Goal: Information Seeking & Learning: Find contact information

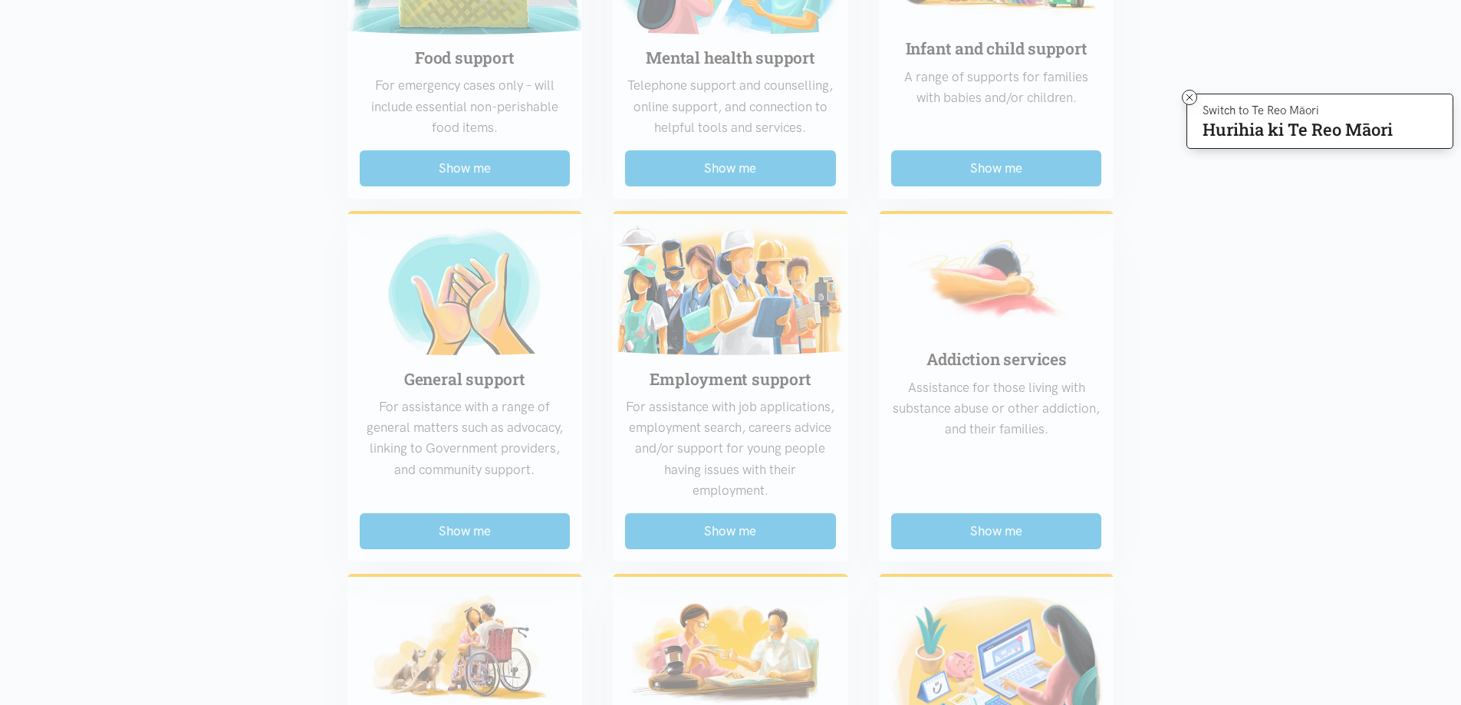
scroll to position [690, 0]
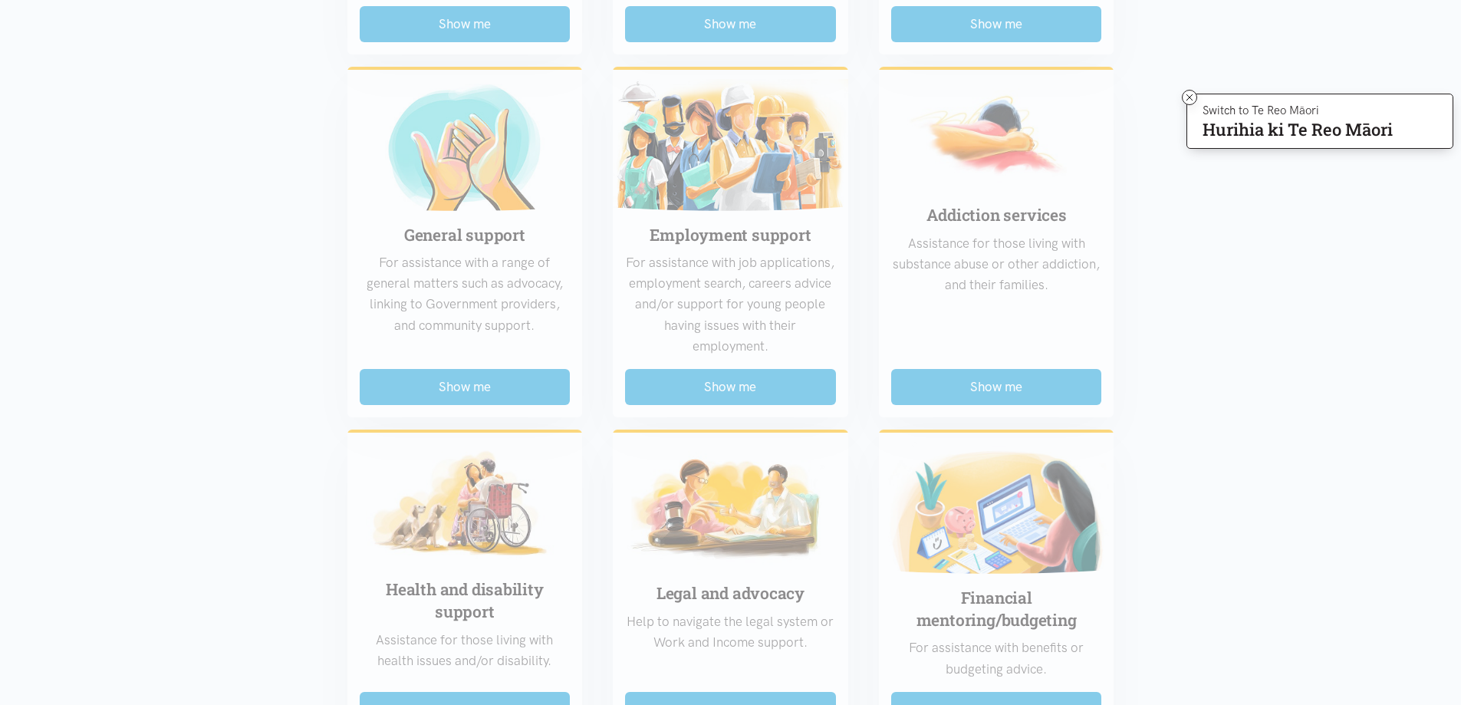
click at [746, 385] on div "Food support For emergency cases only – will include essential non-perishable f…" at bounding box center [731, 397] width 798 height 1328
click at [1187, 95] on icon at bounding box center [1190, 97] width 6 height 6
click at [729, 390] on div "Food support For emergency cases only – will include essential non-perishable f…" at bounding box center [731, 397] width 798 height 1328
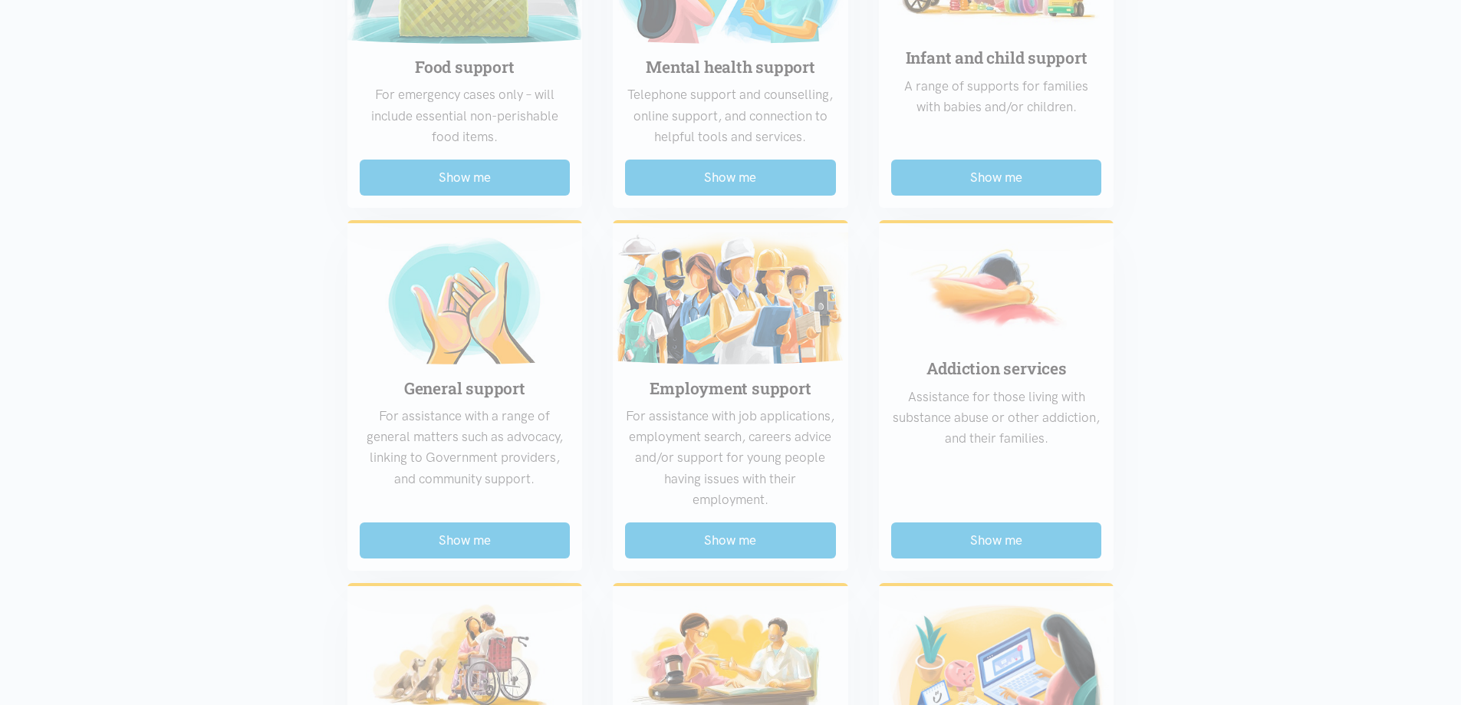
scroll to position [920, 0]
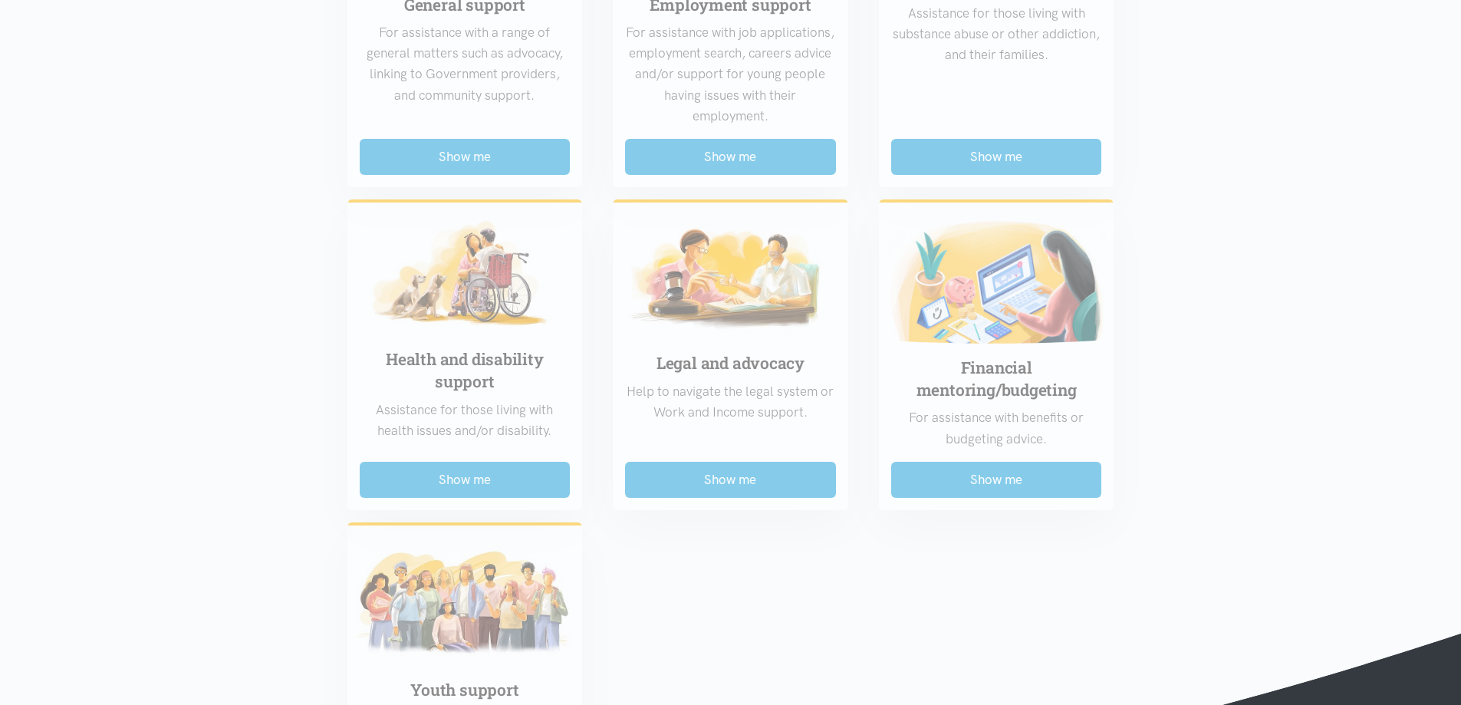
click at [706, 143] on div "Food support For emergency cases only – will include essential non-perishable f…" at bounding box center [731, 167] width 798 height 1328
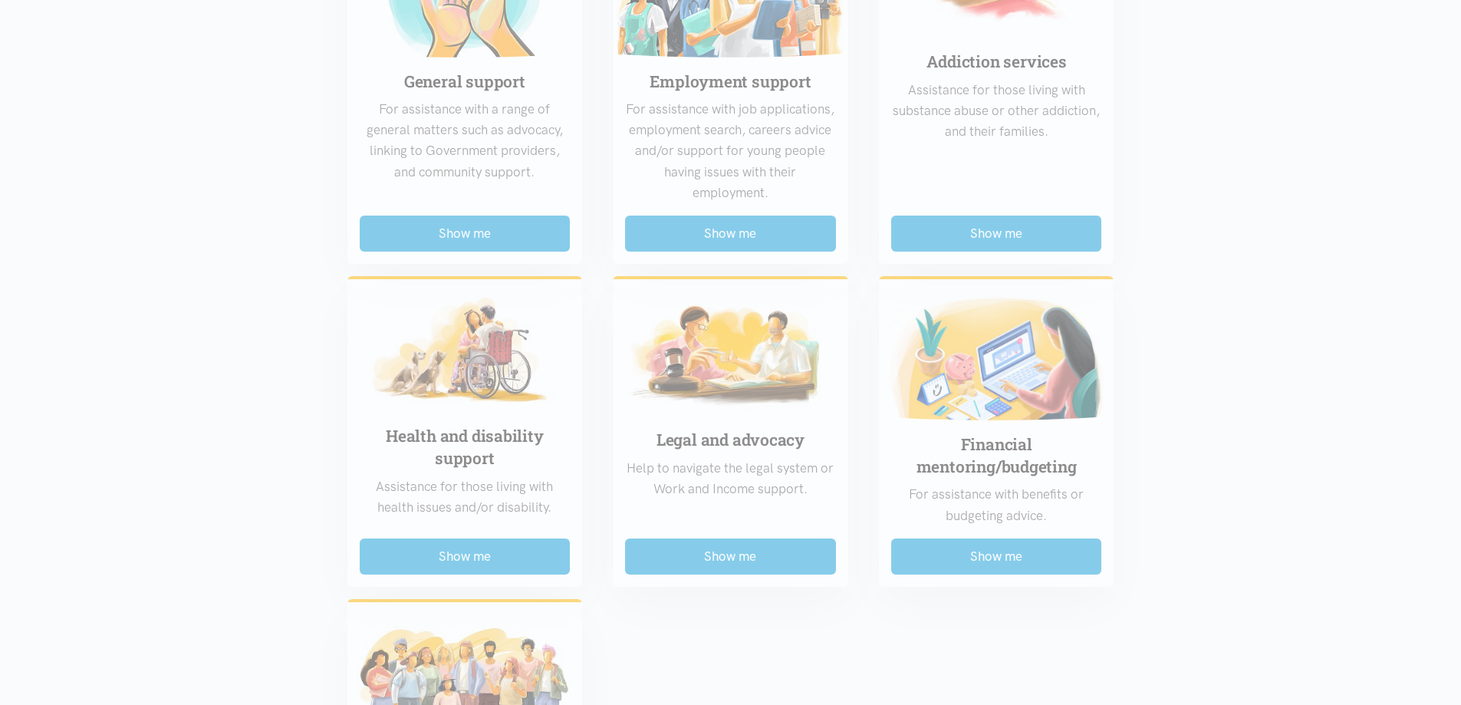
scroll to position [614, 0]
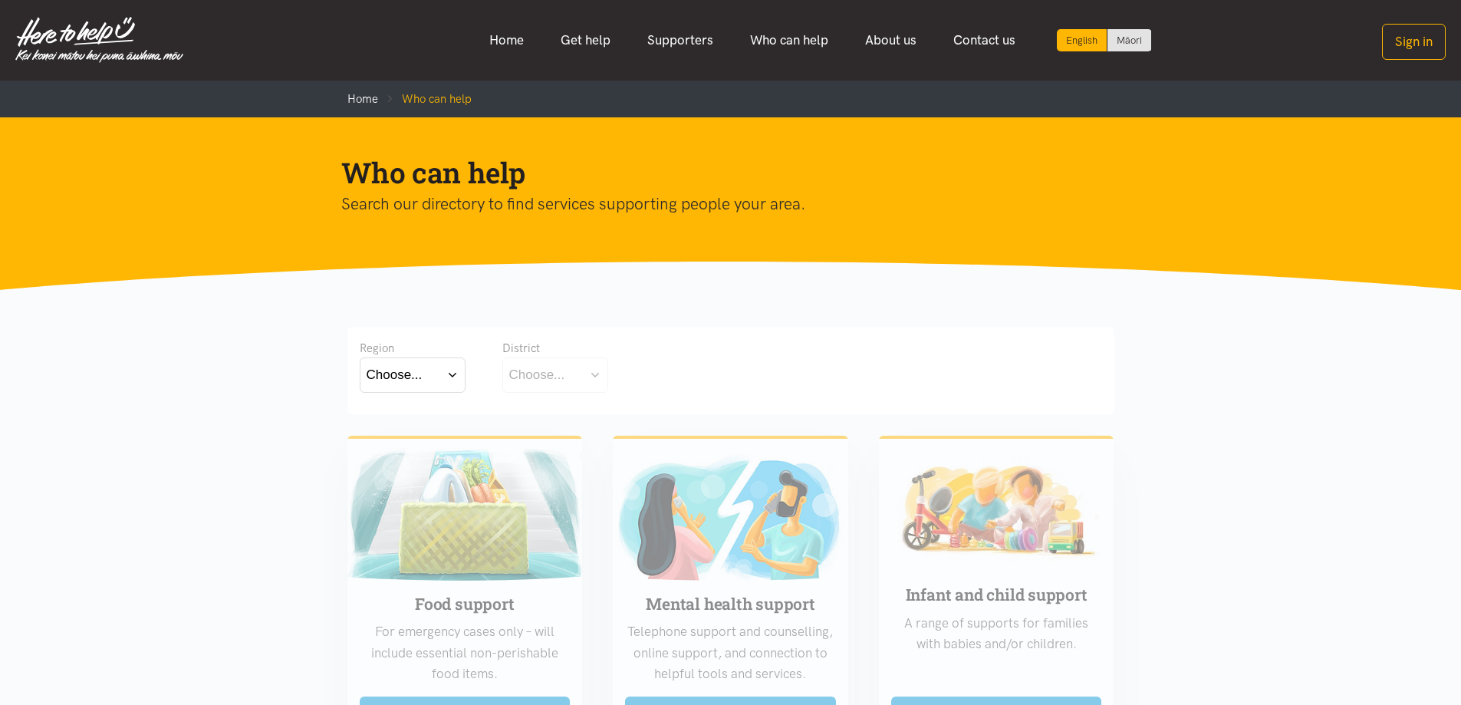
drag, startPoint x: 366, startPoint y: 394, endPoint x: 471, endPoint y: 379, distance: 106.2
click at [376, 395] on div "Choose... Bay of [GEOGRAPHIC_DATA] [GEOGRAPHIC_DATA]" at bounding box center [413, 376] width 106 height 38
click at [430, 380] on button "Choose..." at bounding box center [413, 374] width 106 height 35
click at [404, 444] on label "[GEOGRAPHIC_DATA]" at bounding box center [413, 442] width 92 height 19
click at [0, 0] on input "[GEOGRAPHIC_DATA]" at bounding box center [0, 0] width 0 height 0
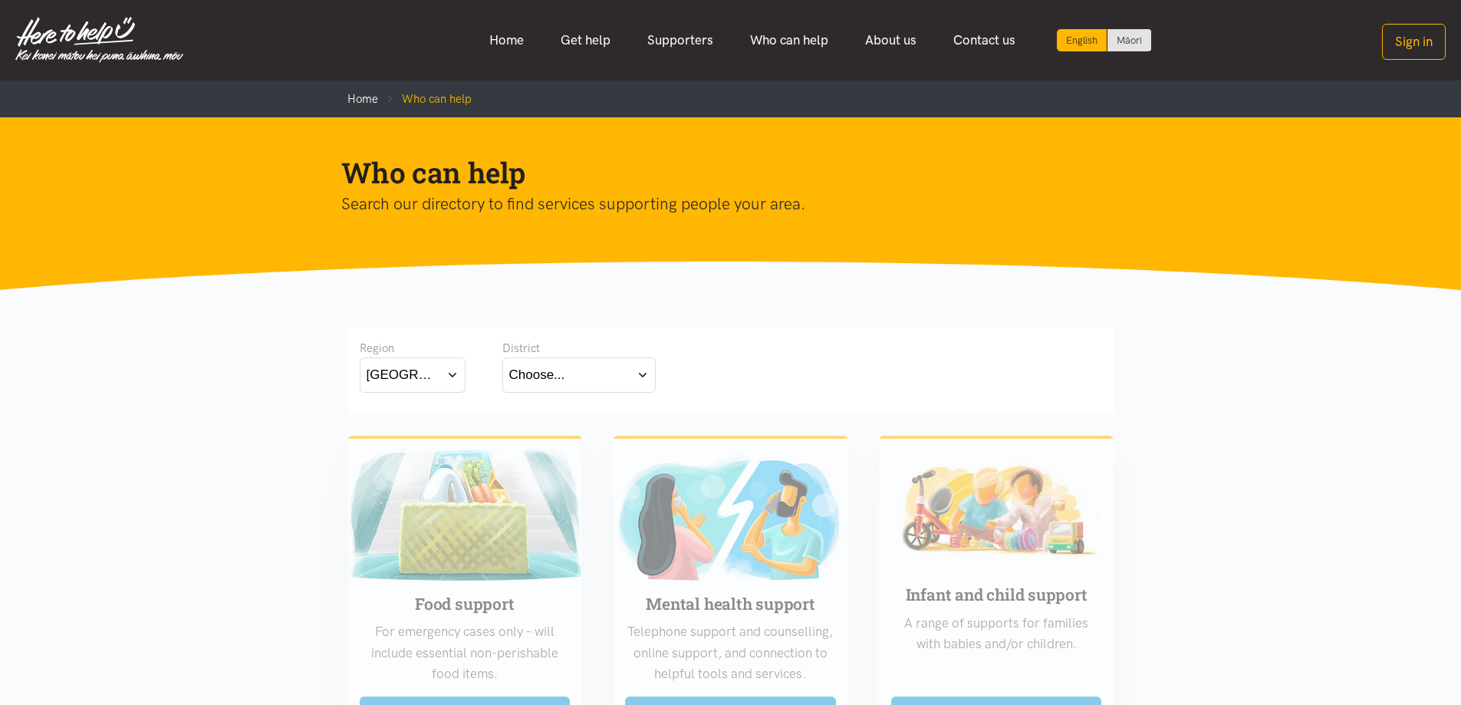
click at [595, 370] on button "Choose..." at bounding box center [578, 374] width 153 height 35
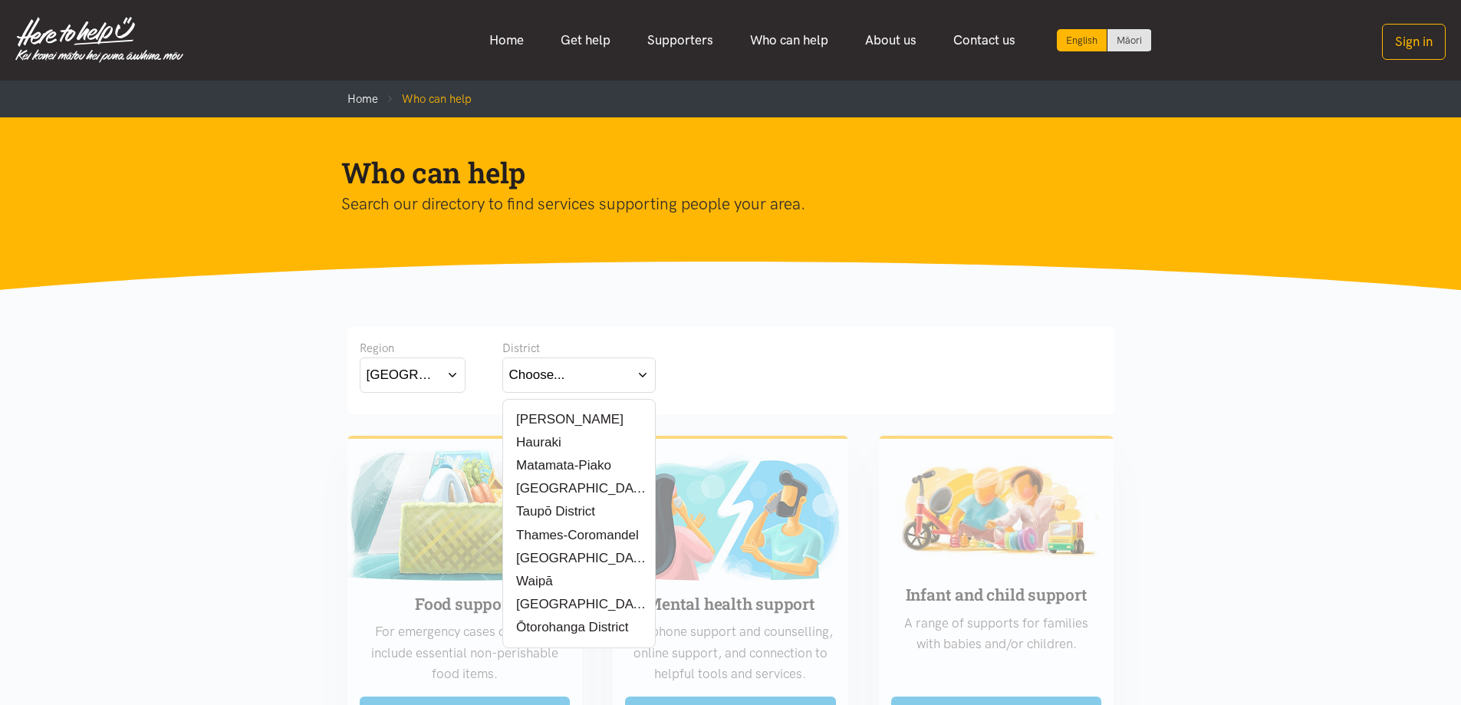
click at [551, 418] on label "[PERSON_NAME]" at bounding box center [566, 419] width 114 height 19
click at [0, 0] on input "[PERSON_NAME]" at bounding box center [0, 0] width 0 height 0
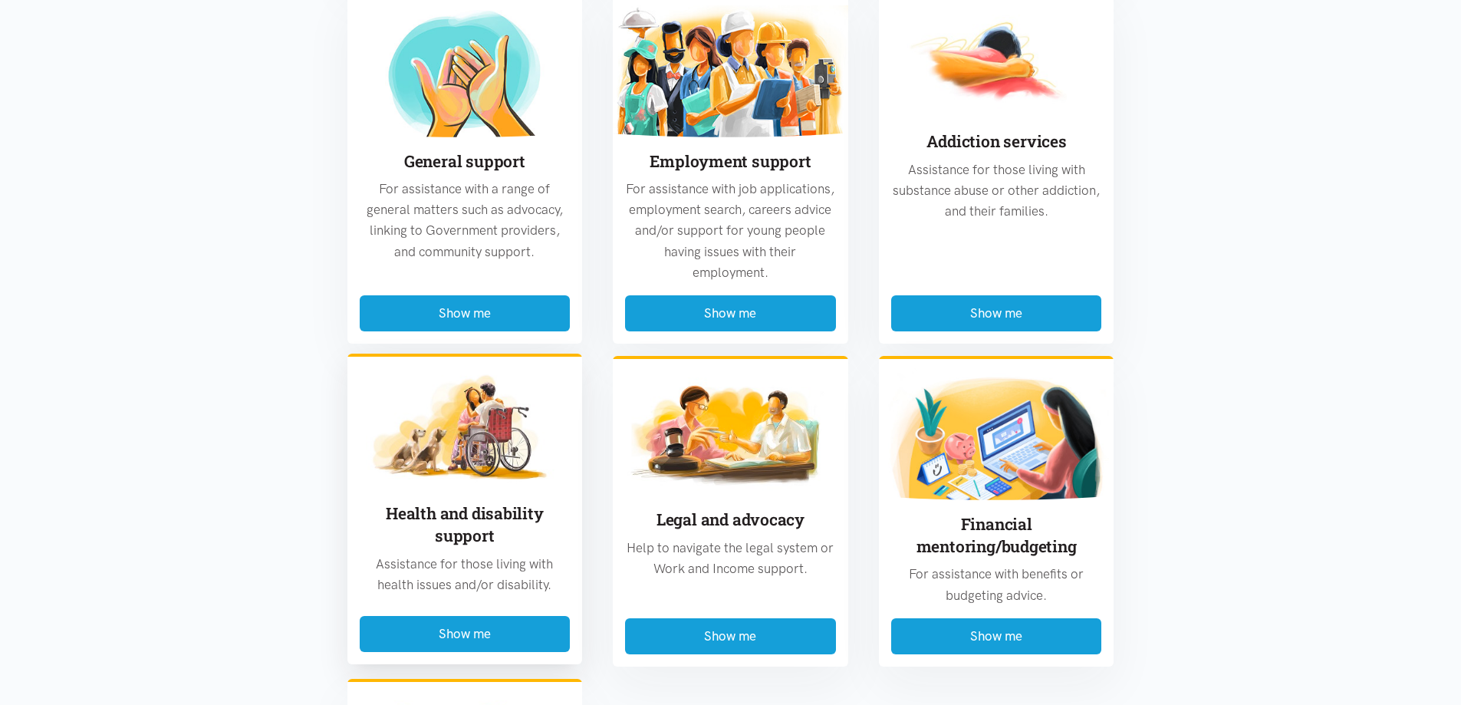
scroll to position [767, 0]
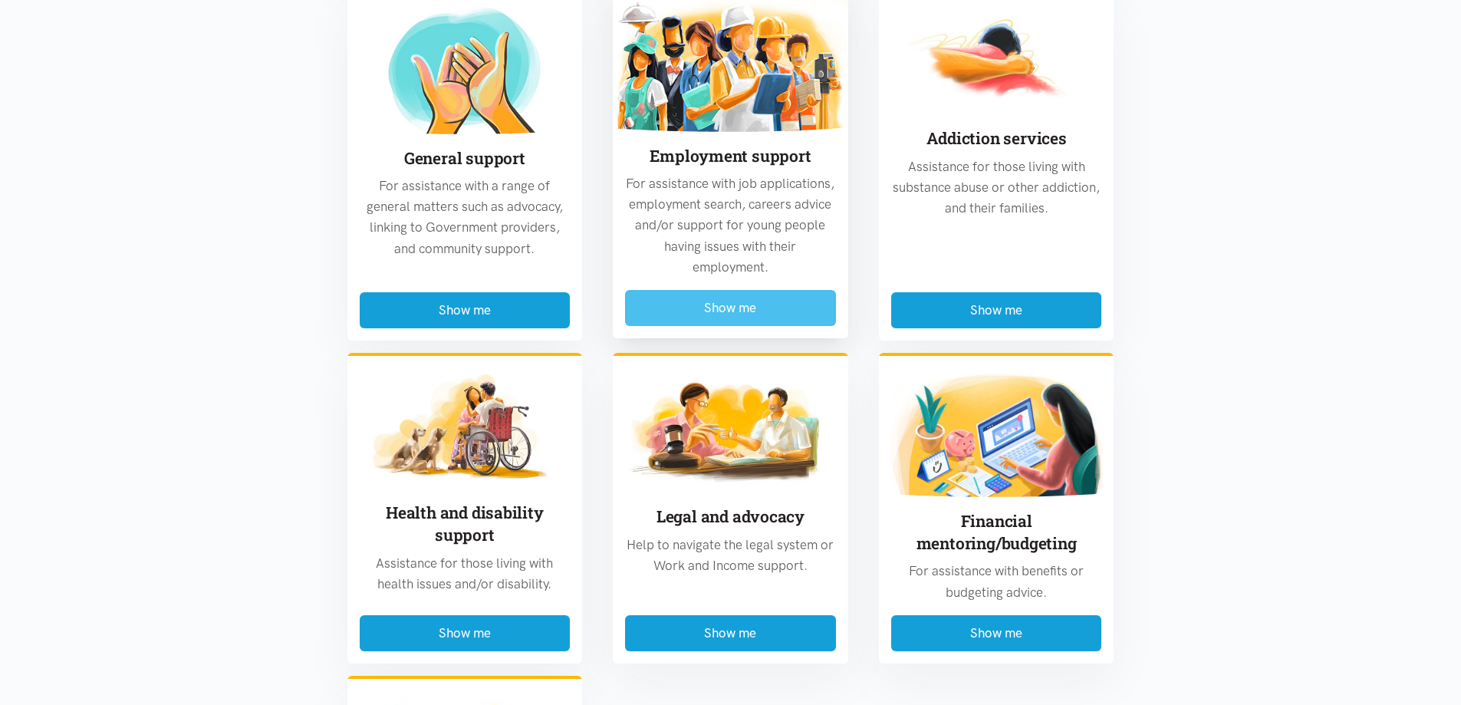
click at [743, 304] on button "Show me" at bounding box center [730, 308] width 211 height 36
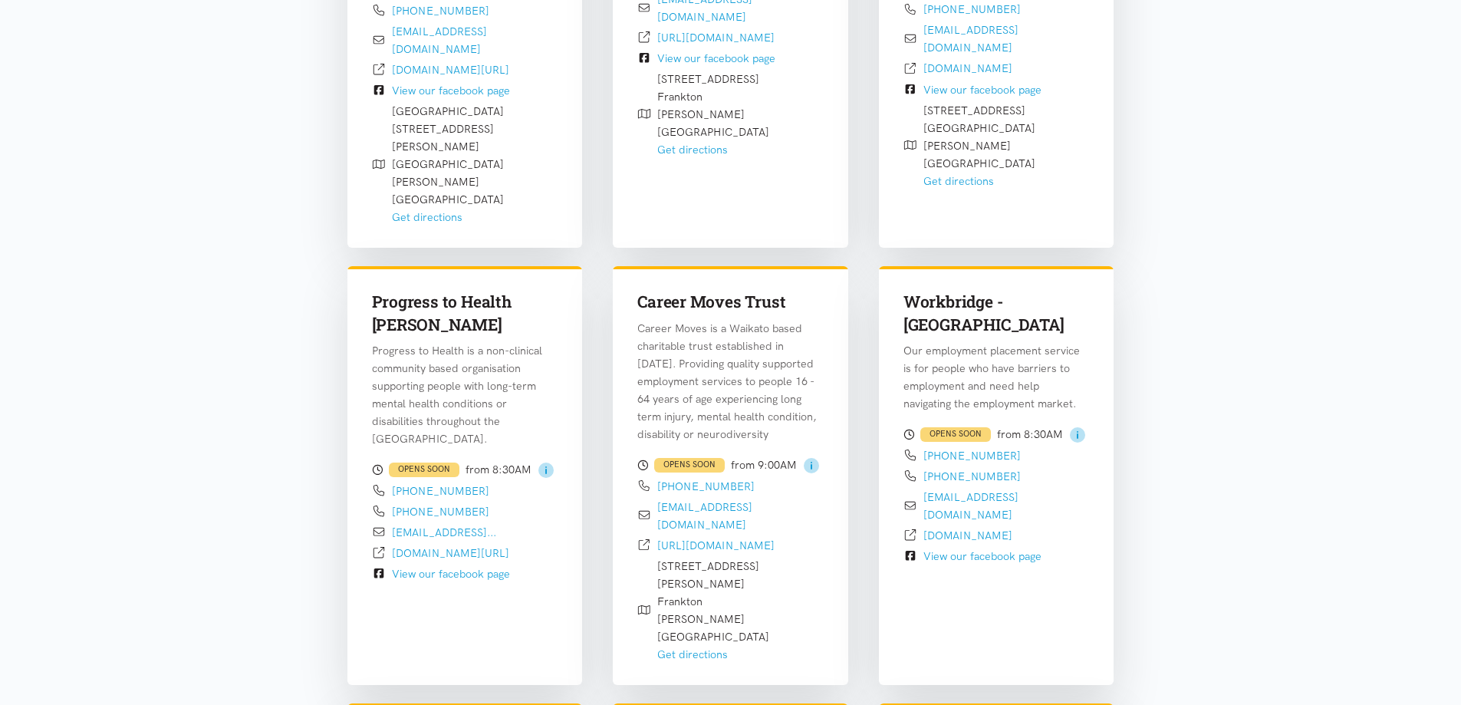
scroll to position [835, 0]
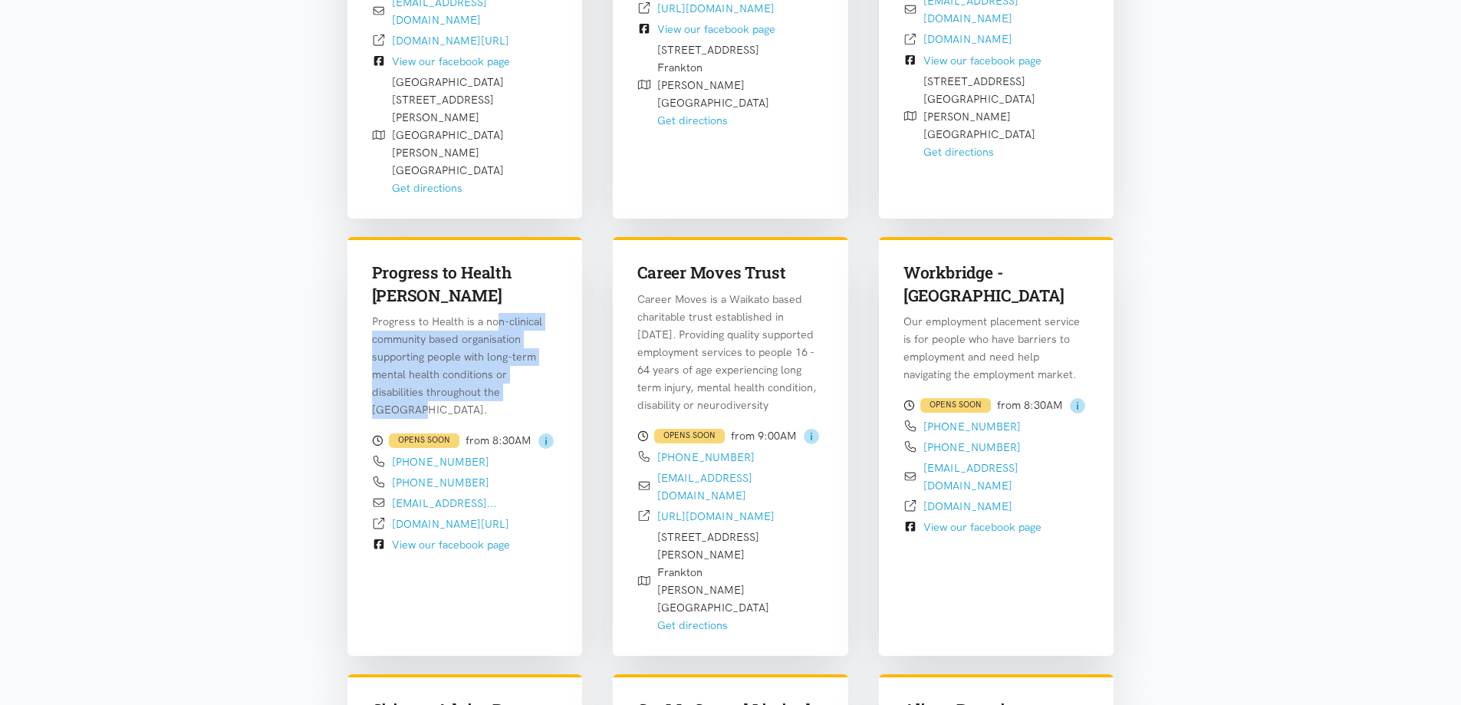
drag, startPoint x: 492, startPoint y: 274, endPoint x: 574, endPoint y: 344, distance: 107.7
click at [574, 344] on div "Progress to Health [PERSON_NAME] Progress to Health is a non-clinical community…" at bounding box center [464, 397] width 235 height 320
drag, startPoint x: 722, startPoint y: 250, endPoint x: 785, endPoint y: 353, distance: 120.9
click at [785, 353] on p "Career Moves is a Waikato based charitable trust established in [DATE]. Providi…" at bounding box center [730, 352] width 186 height 123
click at [749, 308] on p "Career Moves is a Waikato based charitable trust established in [DATE]. Providi…" at bounding box center [730, 352] width 186 height 123
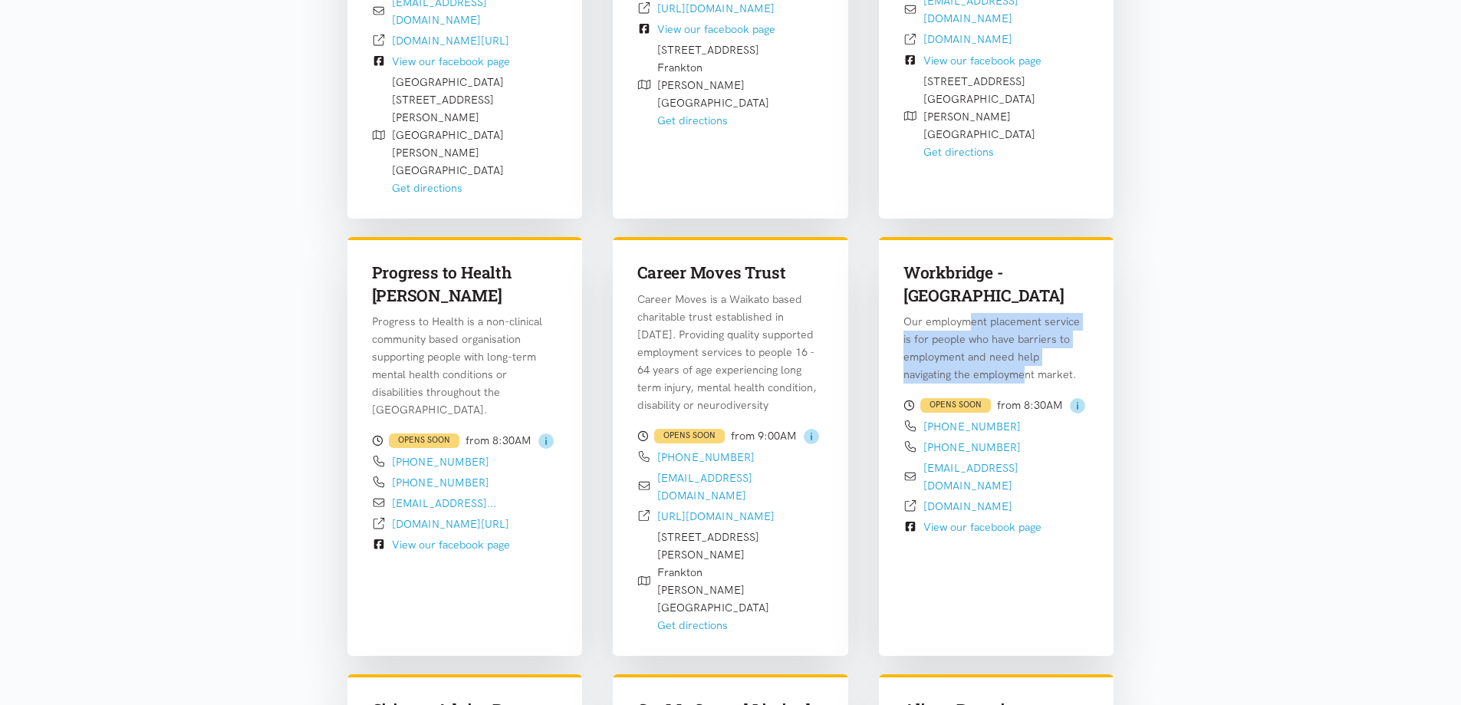
drag, startPoint x: 971, startPoint y: 253, endPoint x: 976, endPoint y: 307, distance: 53.9
click at [976, 313] on p "Our employment placement service is for people who have barriers to employment …" at bounding box center [997, 348] width 186 height 71
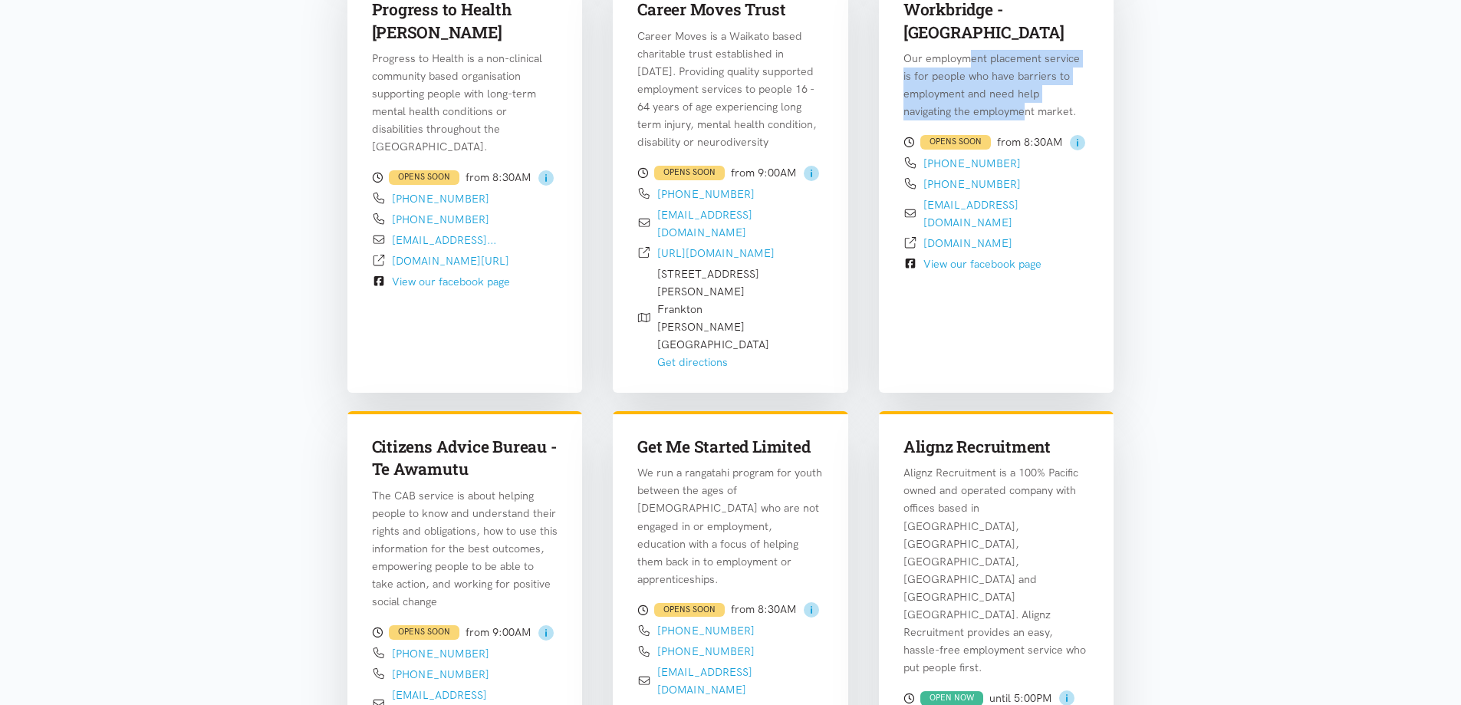
scroll to position [1141, 0]
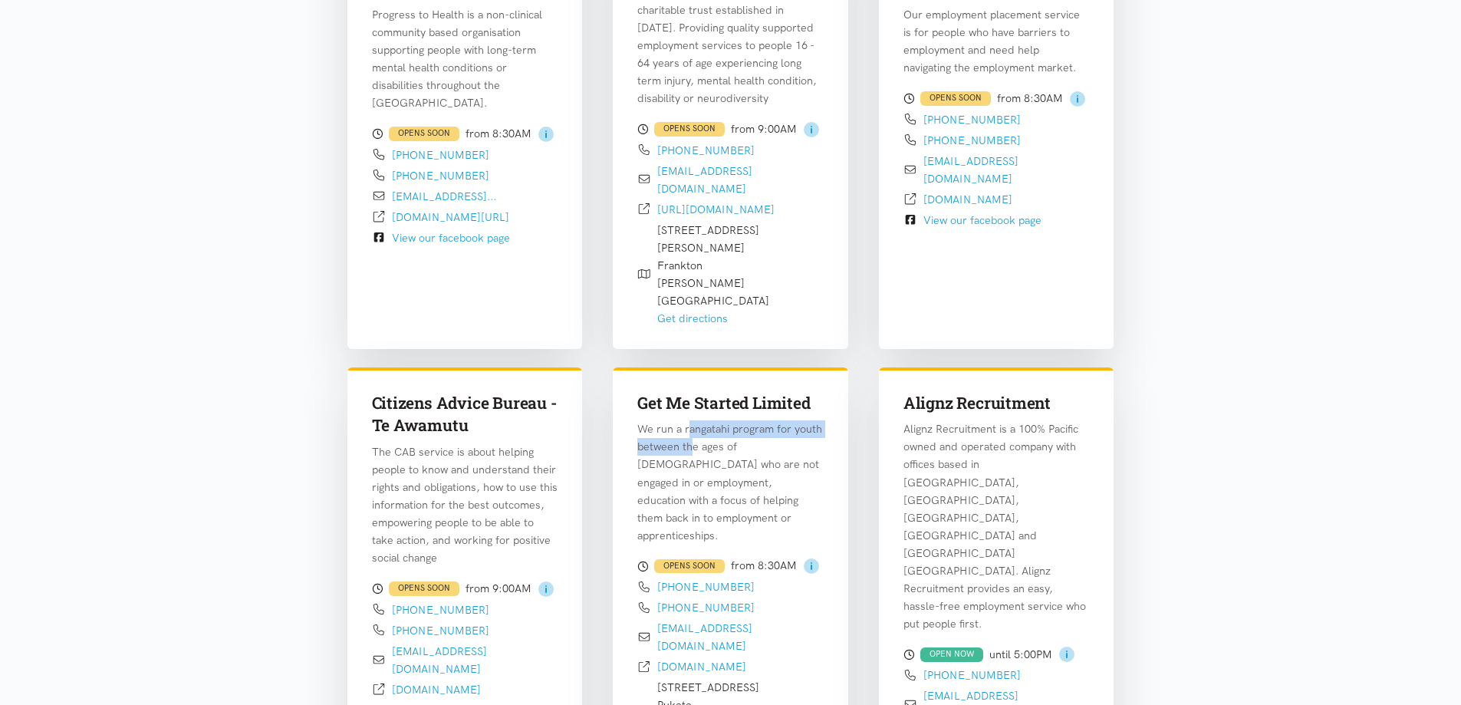
drag, startPoint x: 691, startPoint y: 346, endPoint x: 694, endPoint y: 364, distance: 17.9
click at [694, 420] on p "We run a rangatahi program for youth between the ages of [DEMOGRAPHIC_DATA] who…" at bounding box center [730, 481] width 186 height 123
click at [744, 420] on p "We run a rangatahi program for youth between the ages of [DEMOGRAPHIC_DATA] who…" at bounding box center [730, 481] width 186 height 123
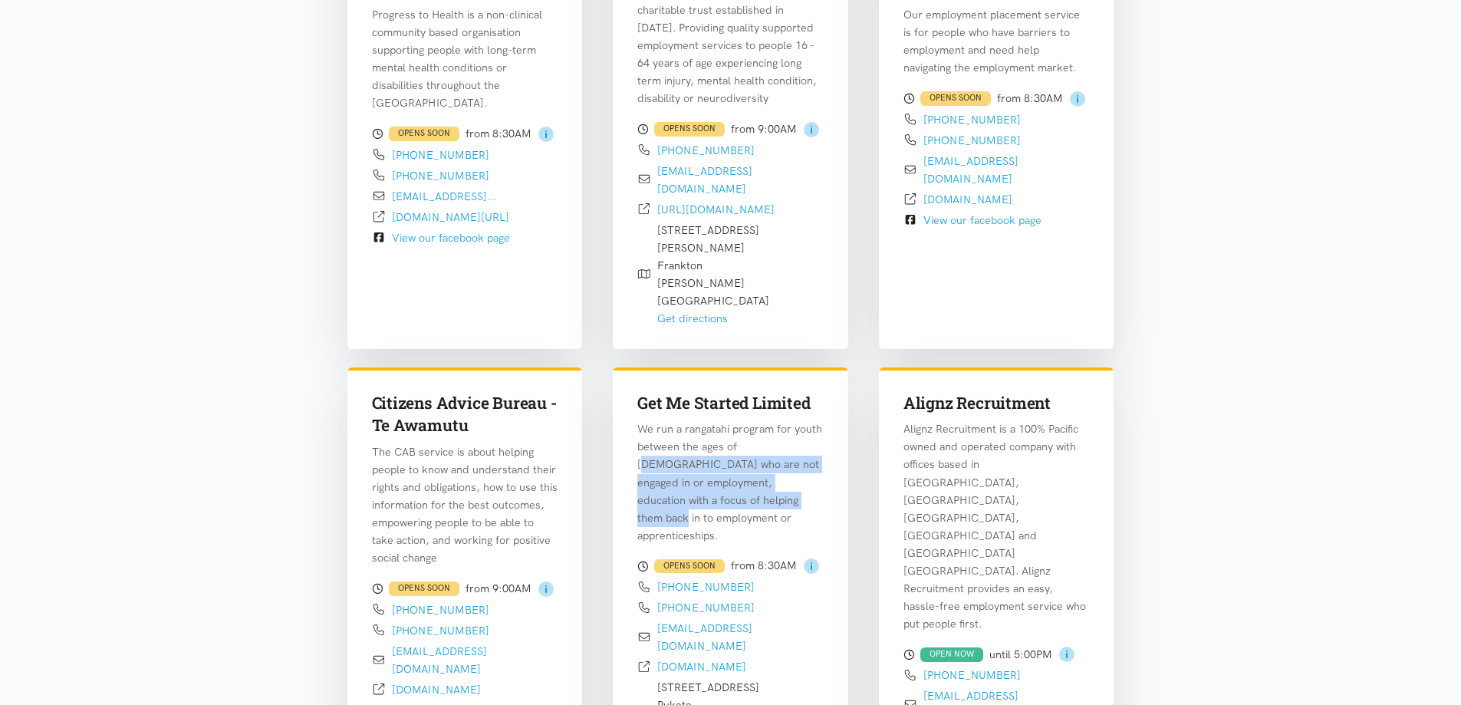
drag, startPoint x: 746, startPoint y: 364, endPoint x: 752, endPoint y: 422, distance: 58.7
click at [752, 422] on p "We run a rangatahi program for youth between the ages of [DEMOGRAPHIC_DATA] who…" at bounding box center [730, 481] width 186 height 123
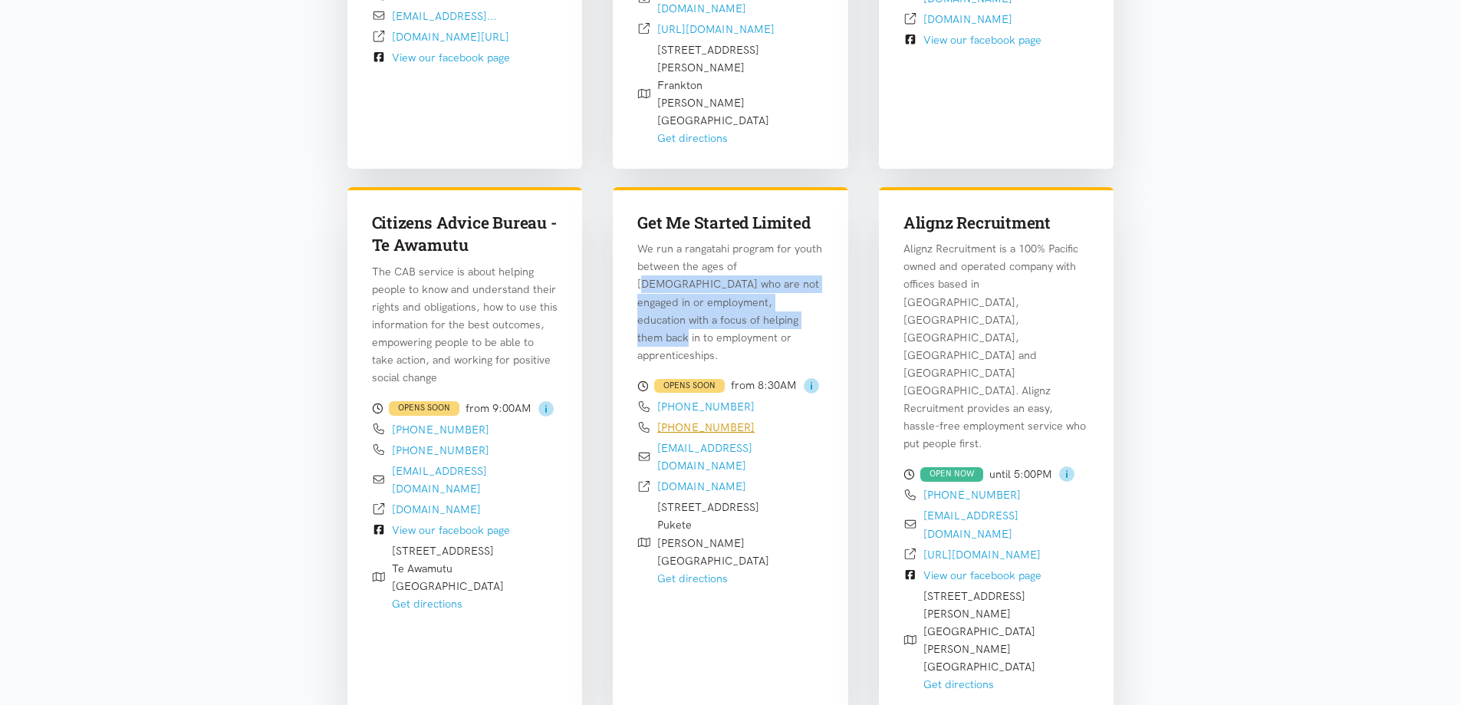
scroll to position [1295, 0]
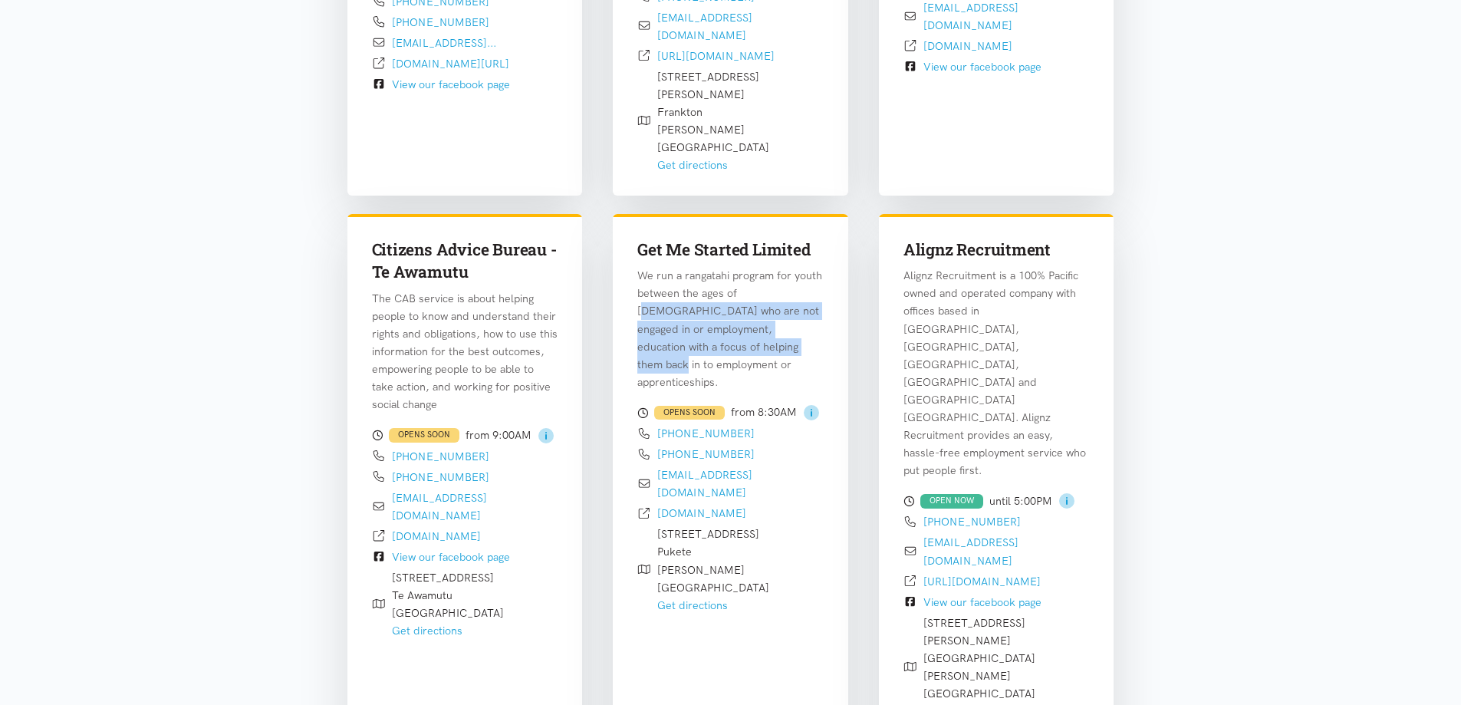
click at [699, 267] on p "We run a rangatahi program for youth between the ages of [DEMOGRAPHIC_DATA] who…" at bounding box center [730, 328] width 186 height 123
drag, startPoint x: 746, startPoint y: 228, endPoint x: 754, endPoint y: 261, distance: 33.9
click at [754, 267] on p "We run a rangatahi program for youth between the ages of [DEMOGRAPHIC_DATA] who…" at bounding box center [730, 328] width 186 height 123
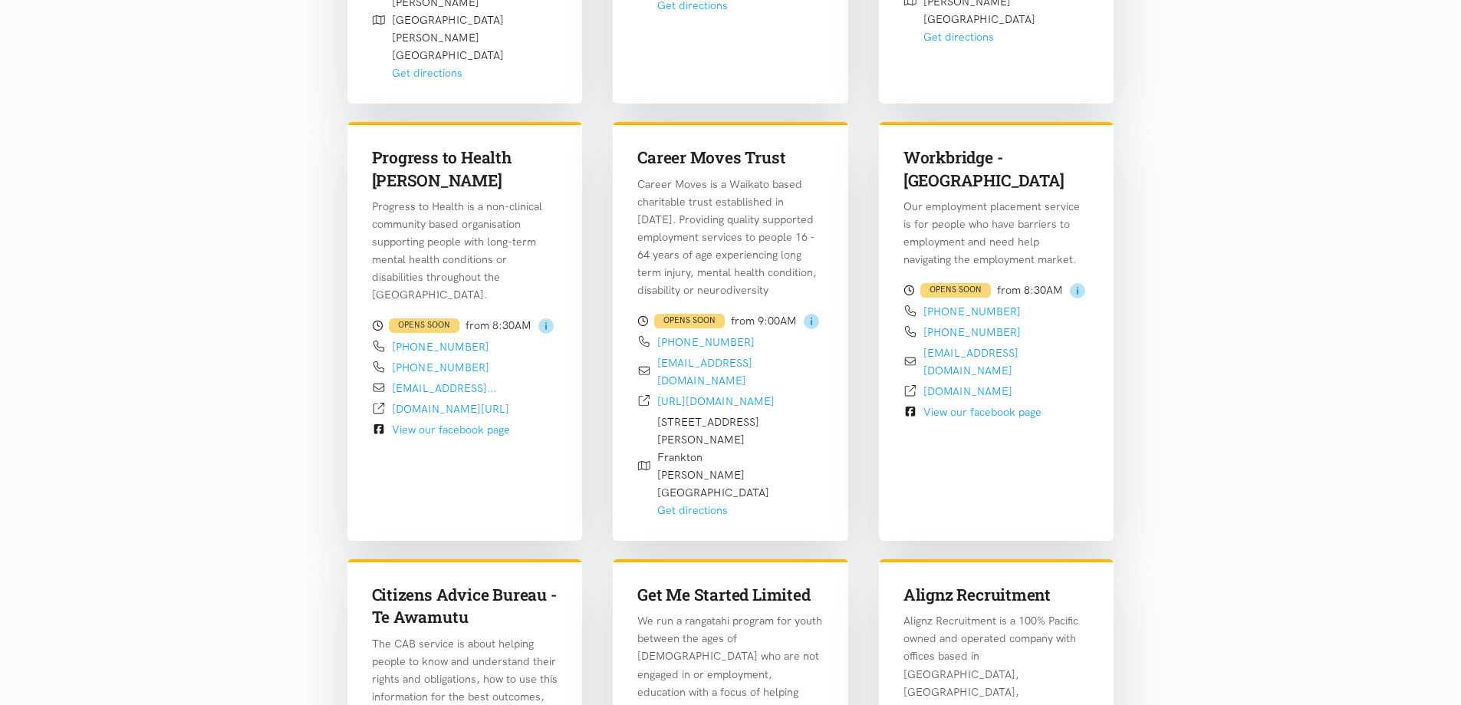
scroll to position [911, 0]
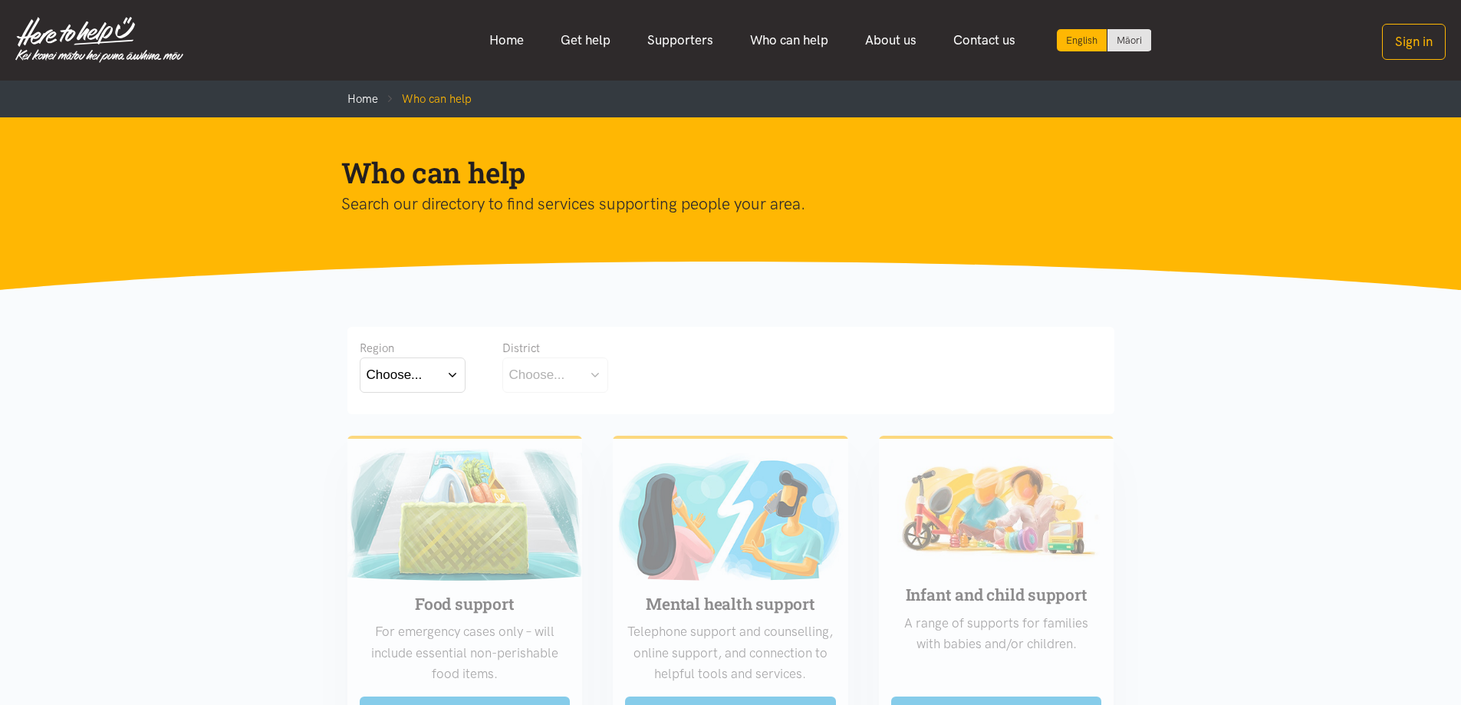
click at [403, 377] on div "Choose..." at bounding box center [395, 374] width 56 height 21
click at [420, 443] on div "[GEOGRAPHIC_DATA]" at bounding box center [413, 442] width 92 height 19
click at [387, 441] on label "[GEOGRAPHIC_DATA]" at bounding box center [413, 442] width 92 height 19
click at [0, 0] on input "[GEOGRAPHIC_DATA]" at bounding box center [0, 0] width 0 height 0
click at [551, 370] on div "Choose..." at bounding box center [537, 374] width 56 height 21
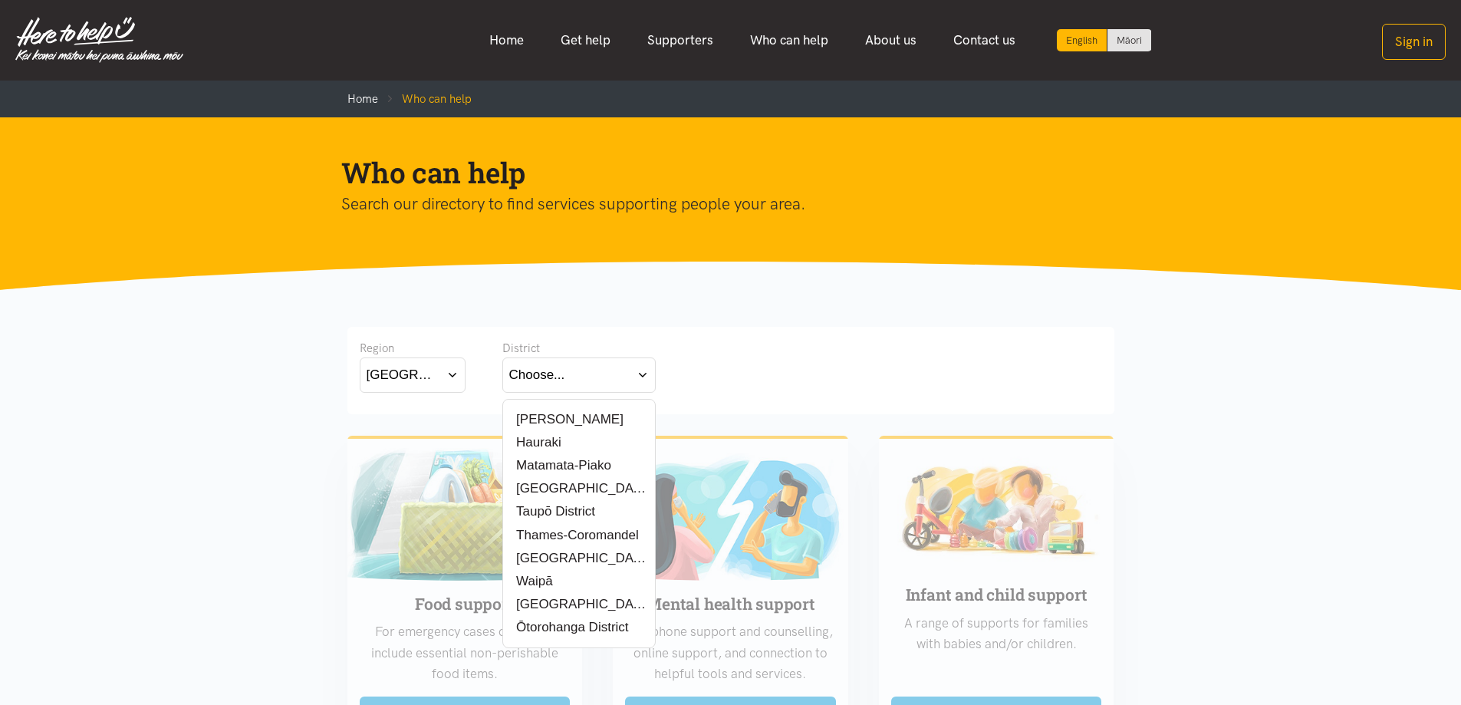
click at [547, 420] on label "[PERSON_NAME]" at bounding box center [566, 419] width 114 height 19
click at [0, 0] on input "[PERSON_NAME]" at bounding box center [0, 0] width 0 height 0
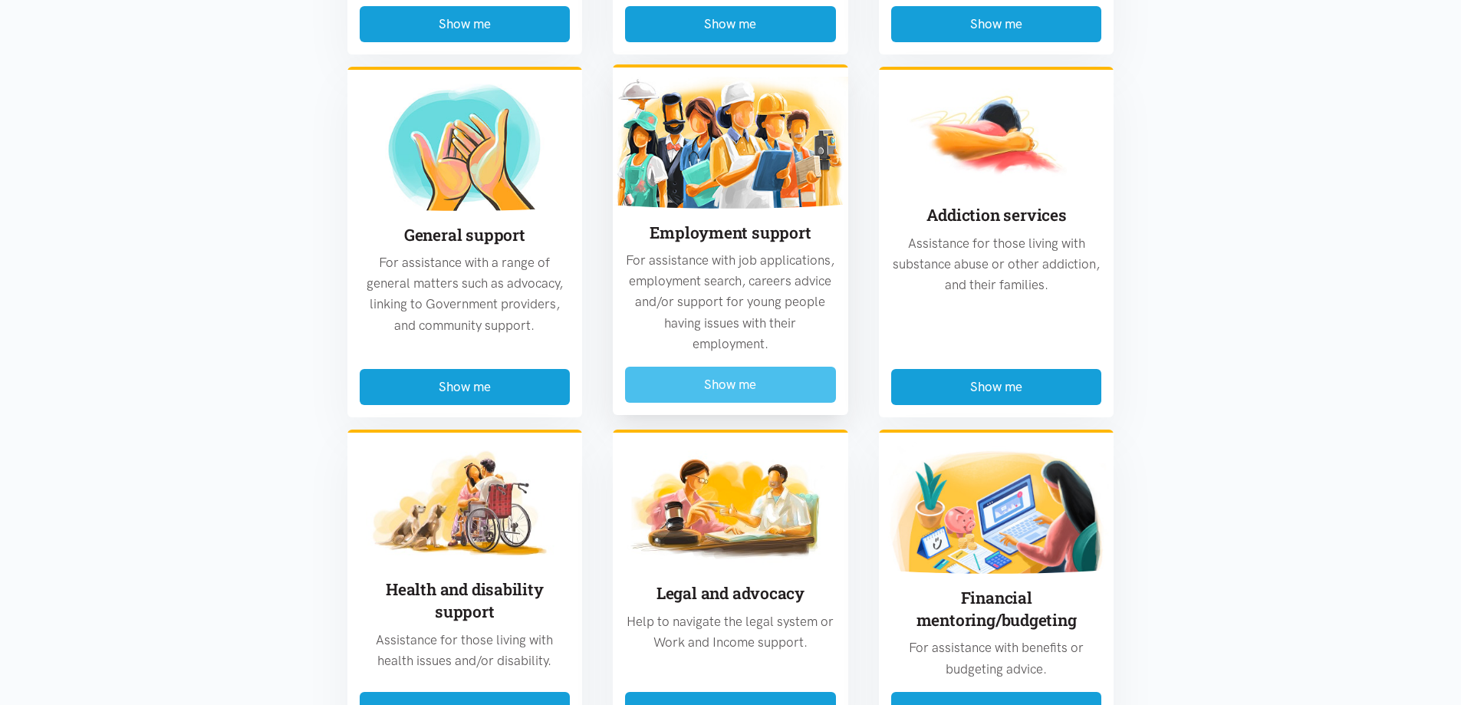
click at [699, 389] on button "Show me" at bounding box center [730, 385] width 211 height 36
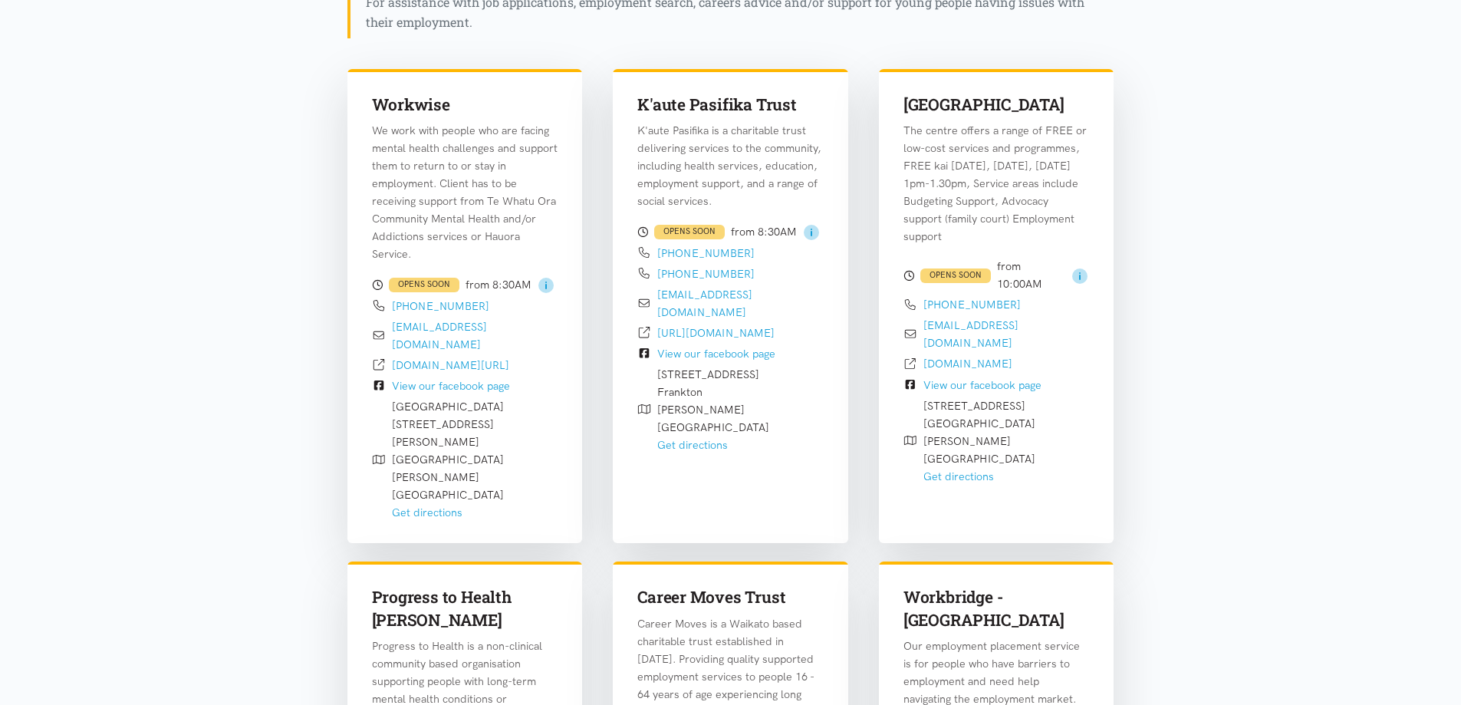
scroll to position [835, 0]
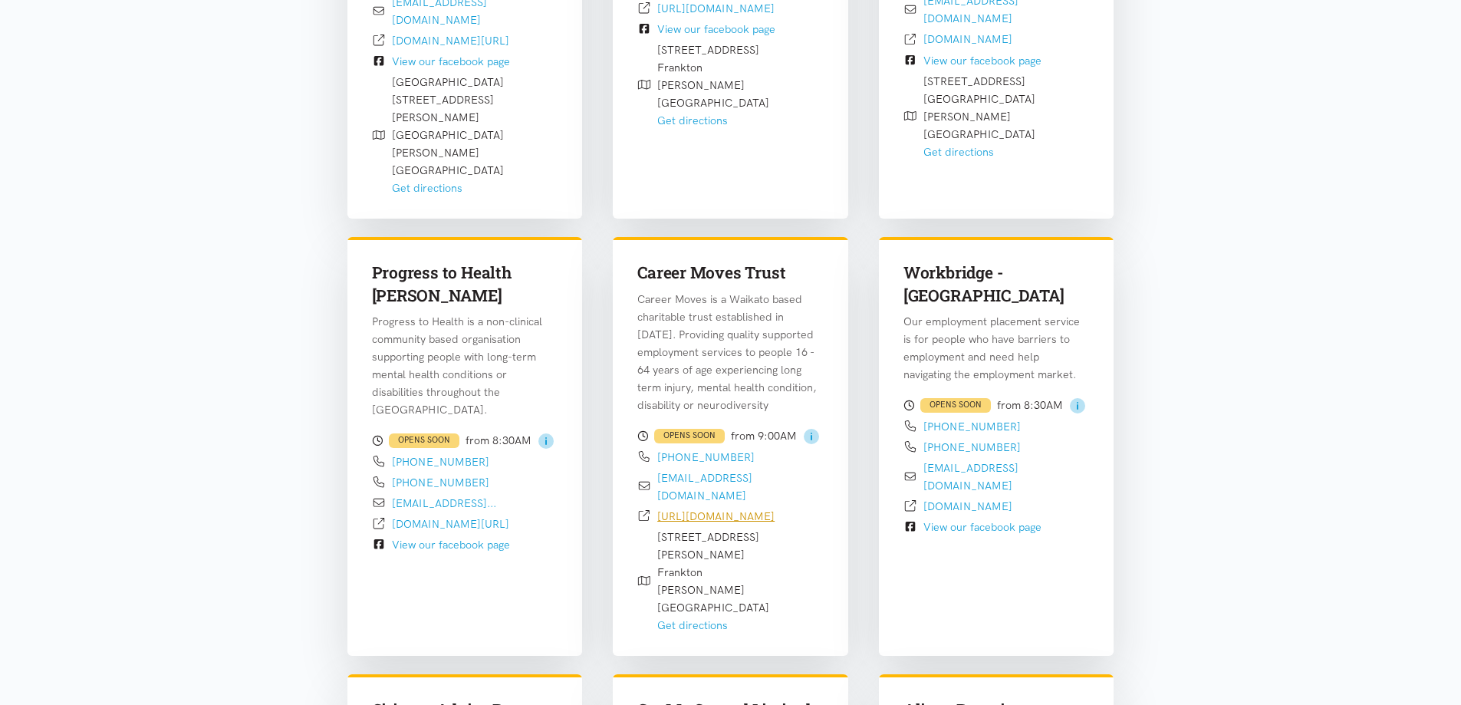
click at [722, 509] on link "https://careermoves.org.nz/" at bounding box center [715, 516] width 117 height 14
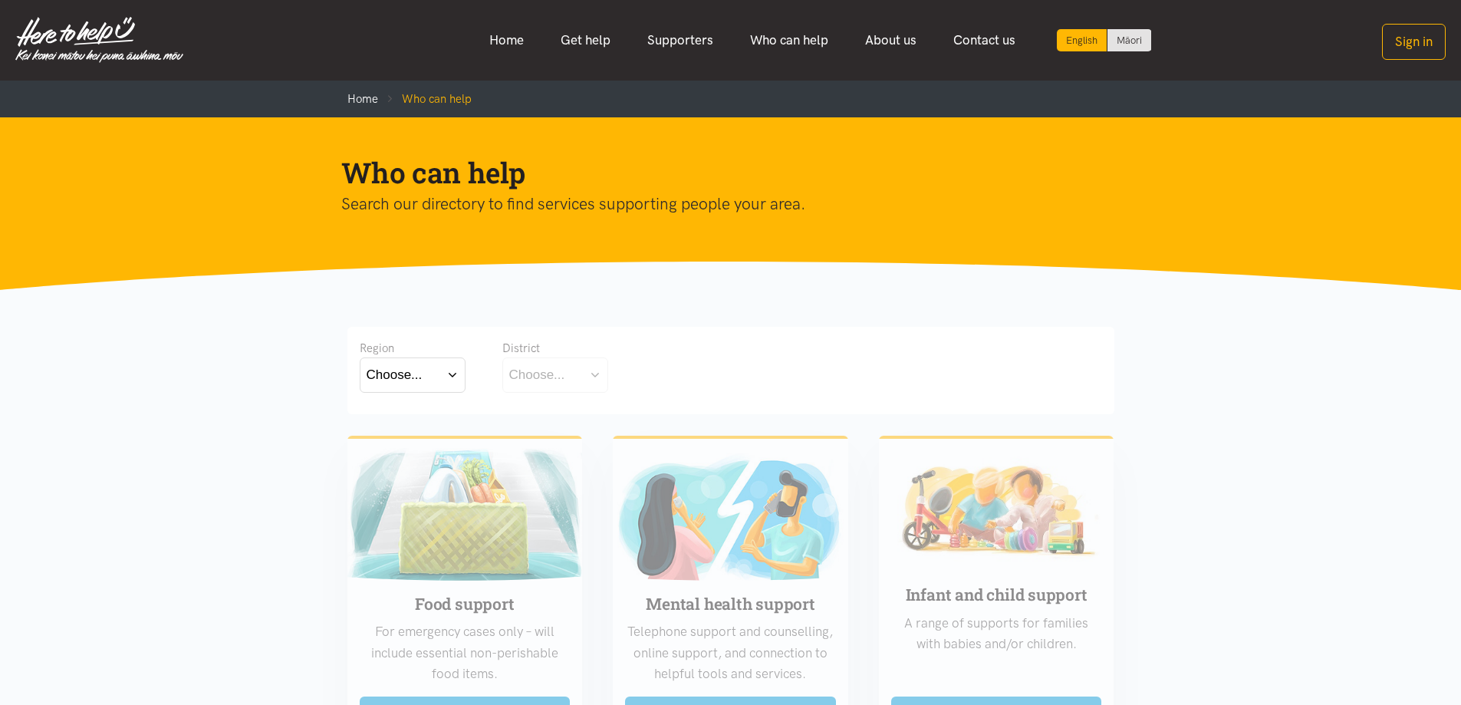
click at [438, 370] on button "Choose..." at bounding box center [413, 374] width 106 height 35
click at [407, 423] on label "Bay of Plenty" at bounding box center [409, 419] width 84 height 19
click at [0, 0] on input "Bay of Plenty" at bounding box center [0, 0] width 0 height 0
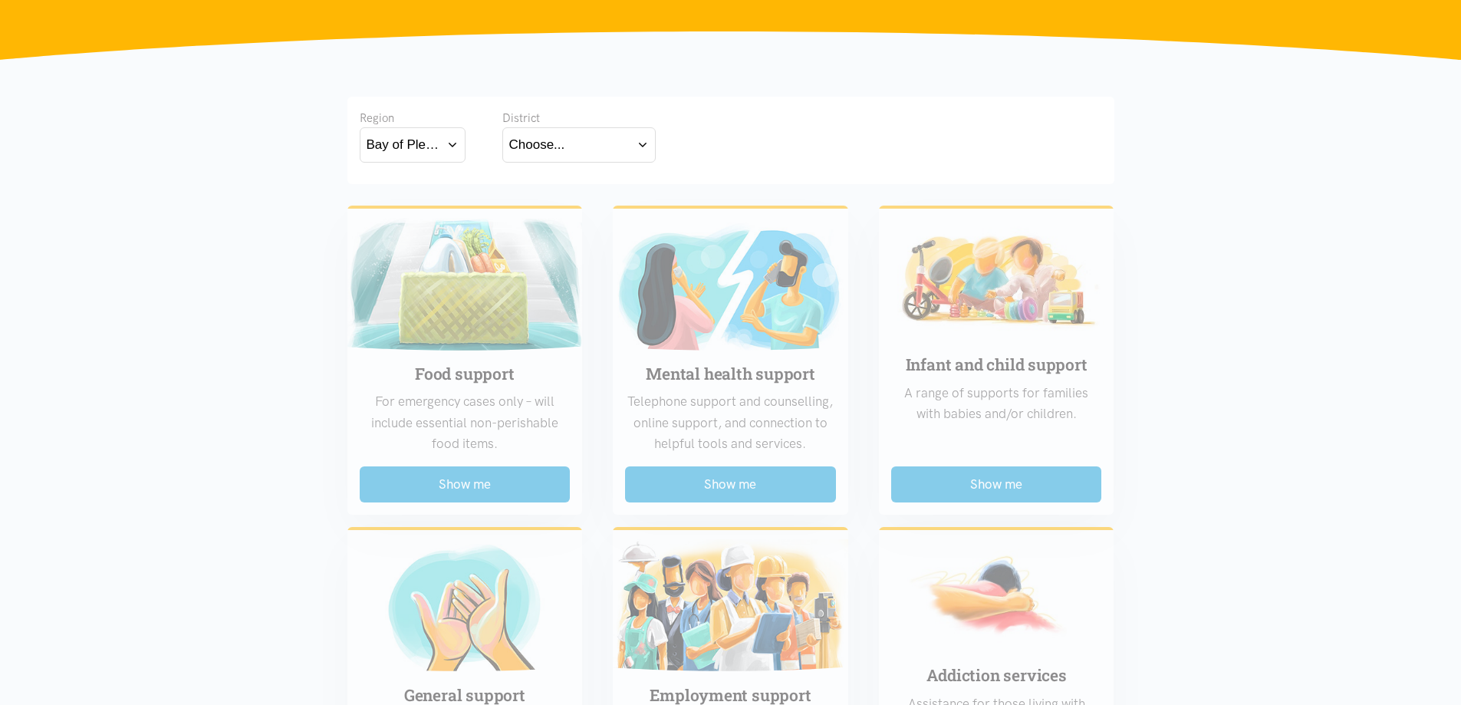
scroll to position [307, 0]
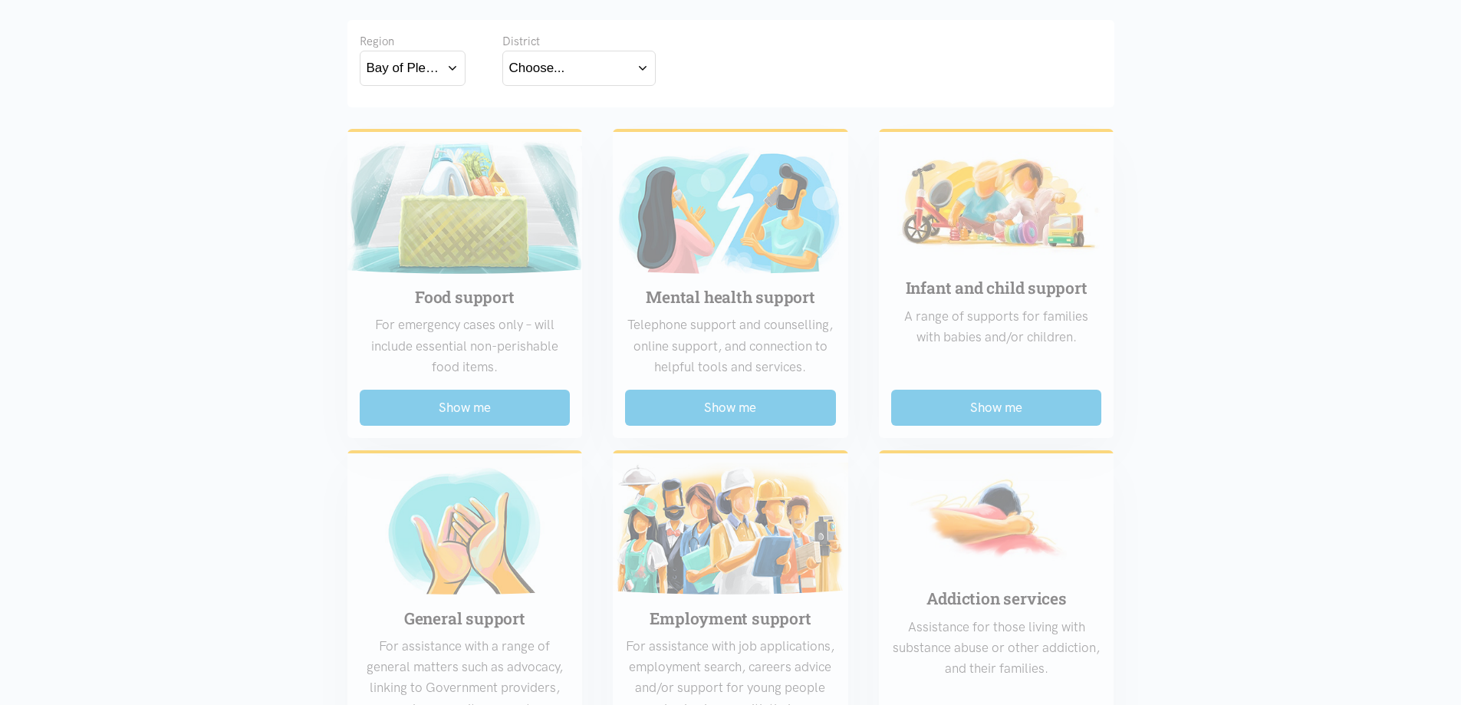
click at [442, 60] on button "Bay of Plenty" at bounding box center [413, 68] width 106 height 35
click at [559, 59] on div "Choose..." at bounding box center [537, 68] width 56 height 21
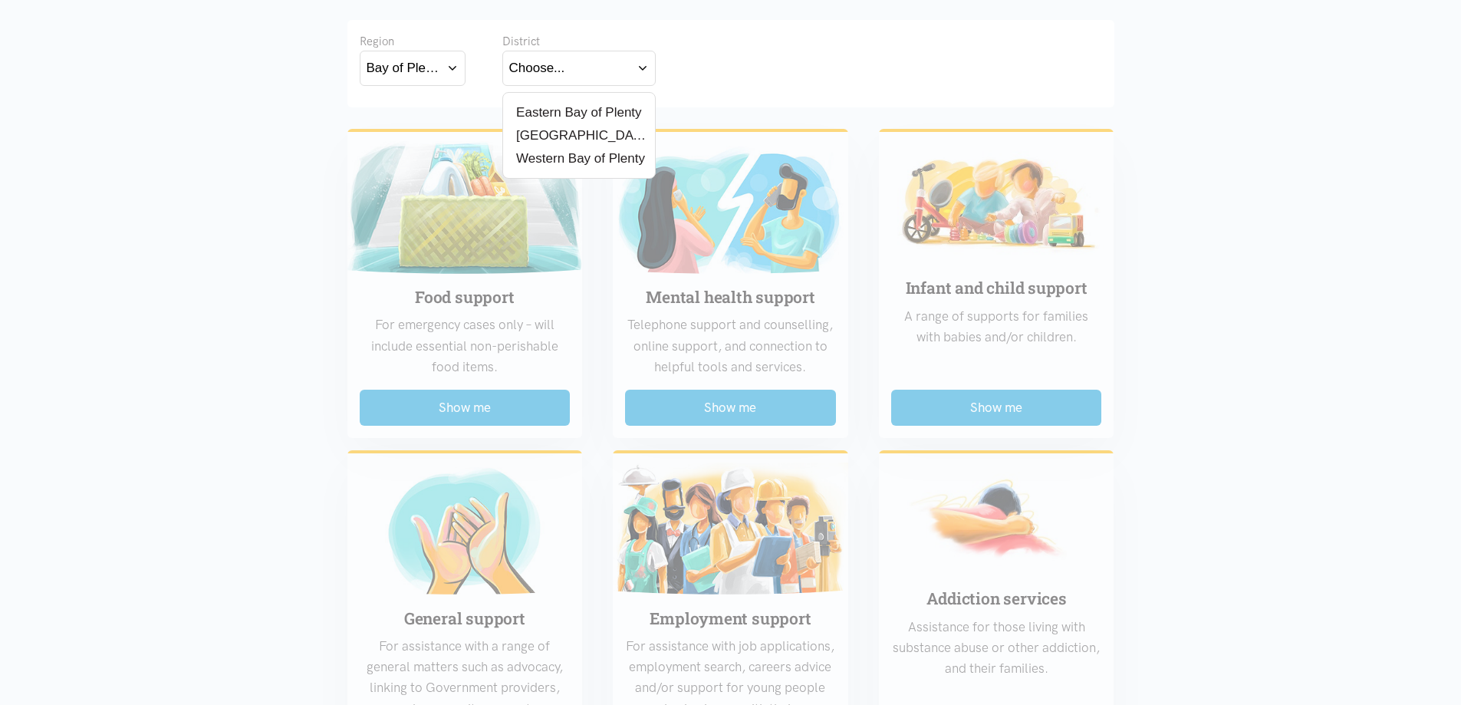
click at [434, 73] on div "Bay of Plenty" at bounding box center [404, 68] width 74 height 21
click at [438, 133] on div "[GEOGRAPHIC_DATA]" at bounding box center [413, 135] width 92 height 19
click at [408, 134] on label "[GEOGRAPHIC_DATA]" at bounding box center [413, 135] width 92 height 19
click at [0, 0] on input "[GEOGRAPHIC_DATA]" at bounding box center [0, 0] width 0 height 0
click at [563, 77] on div "Choose..." at bounding box center [537, 68] width 56 height 21
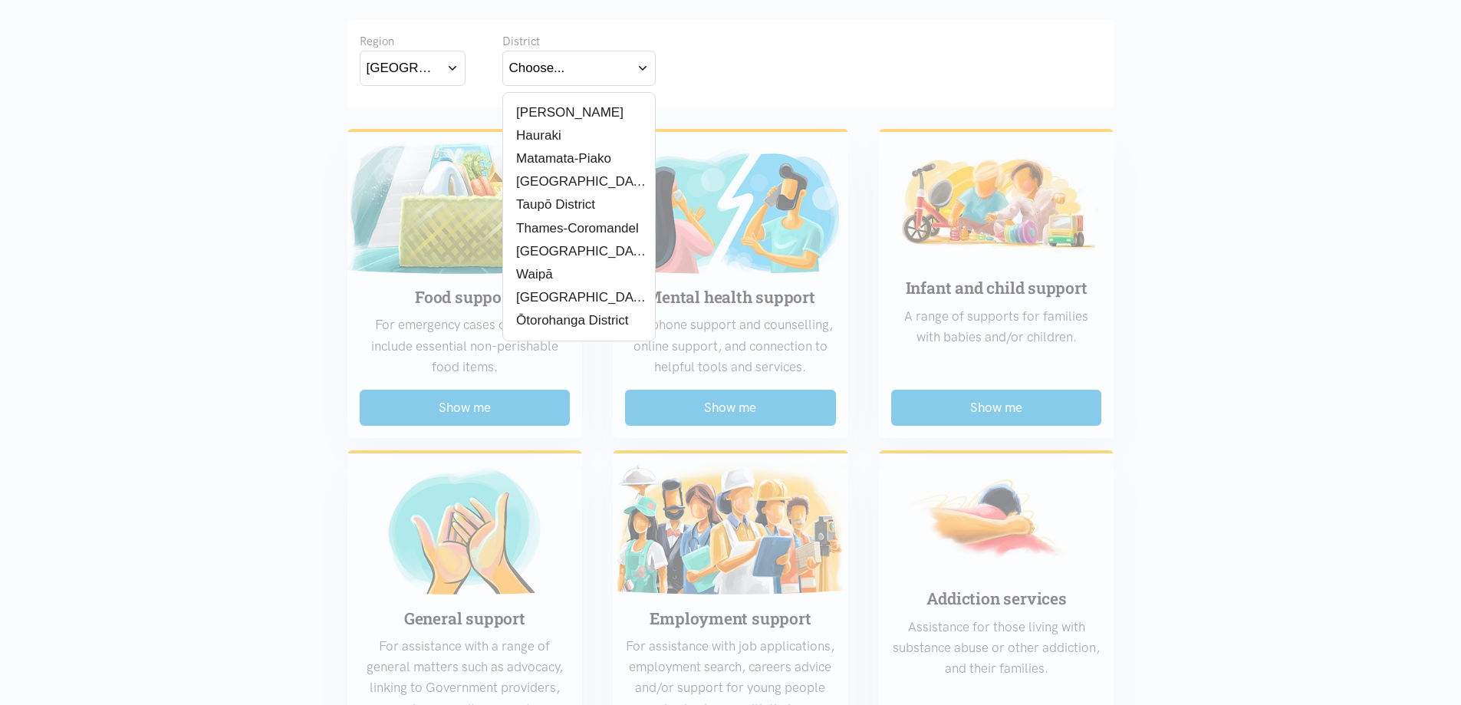
click at [548, 111] on label "[PERSON_NAME]" at bounding box center [566, 112] width 114 height 19
click at [0, 0] on input "[PERSON_NAME]" at bounding box center [0, 0] width 0 height 0
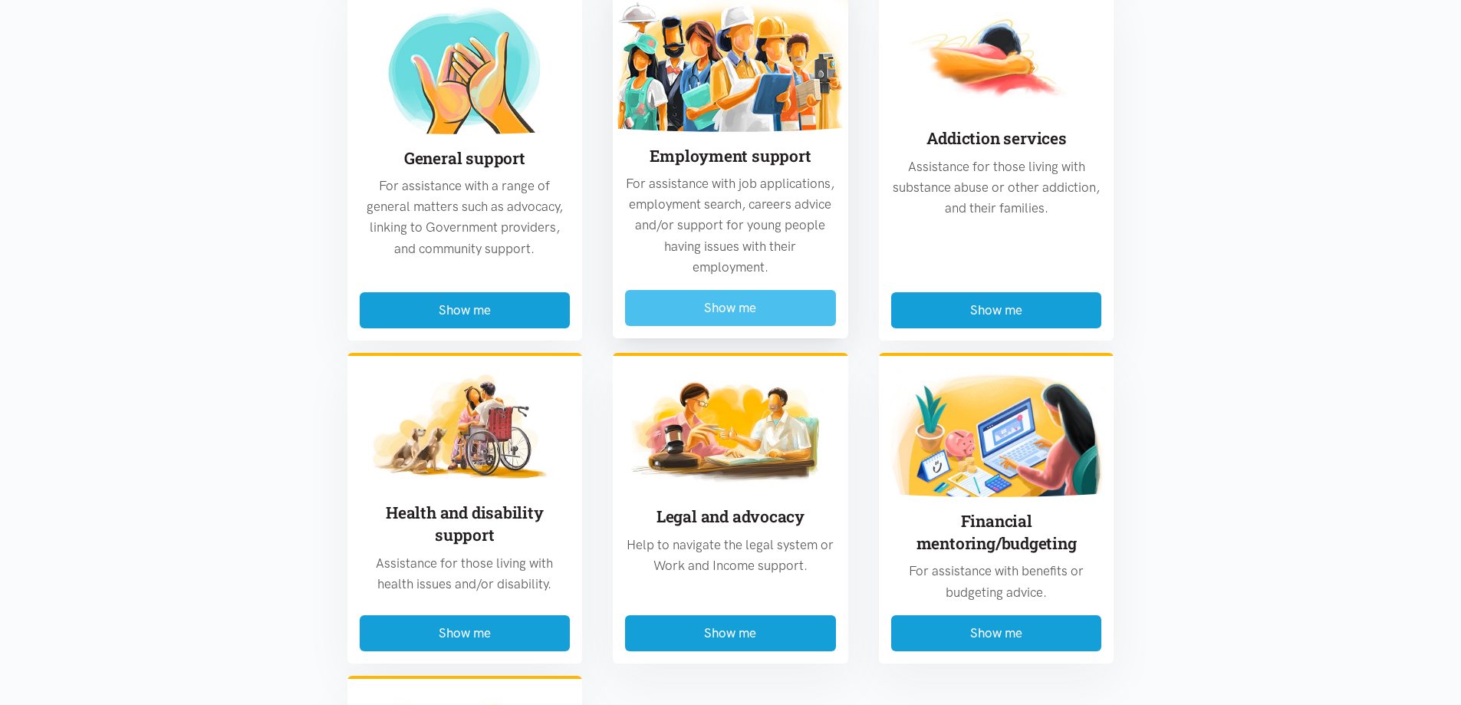
click at [696, 311] on button "Show me" at bounding box center [730, 308] width 211 height 36
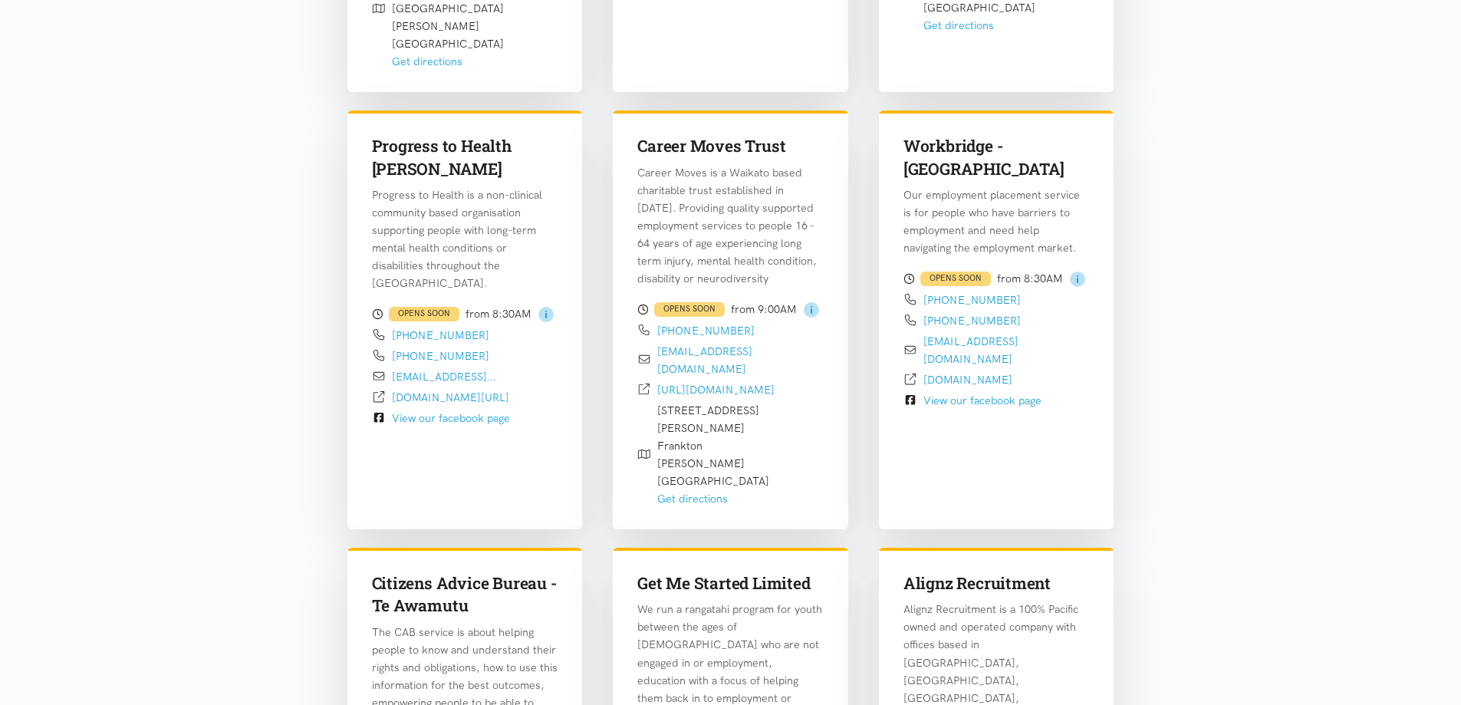
scroll to position [988, 0]
